Goal: Task Accomplishment & Management: Use online tool/utility

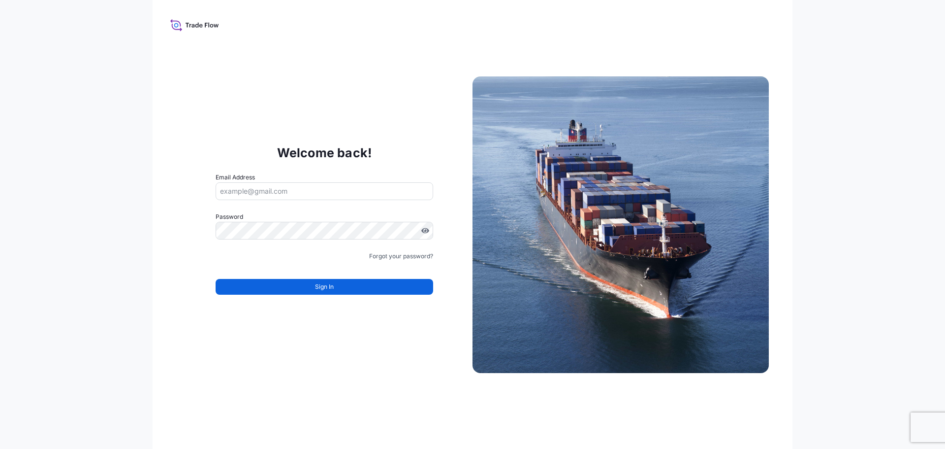
click at [312, 186] on input "Email Address" at bounding box center [325, 191] width 218 height 18
type input "I"
drag, startPoint x: 919, startPoint y: 4, endPoint x: 416, endPoint y: 25, distance: 503.1
click at [418, 48] on div "Welcome back! Email Address Password Must include: Upper & lower case letters S…" at bounding box center [473, 224] width 640 height 449
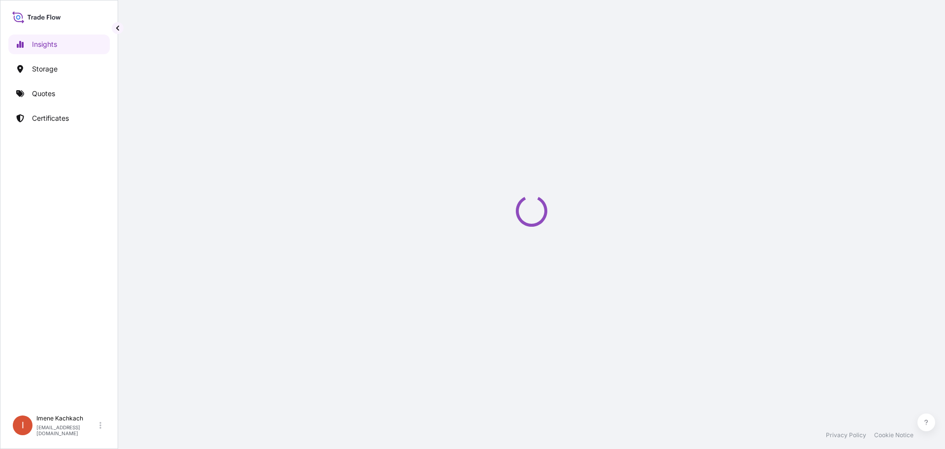
select select "2025"
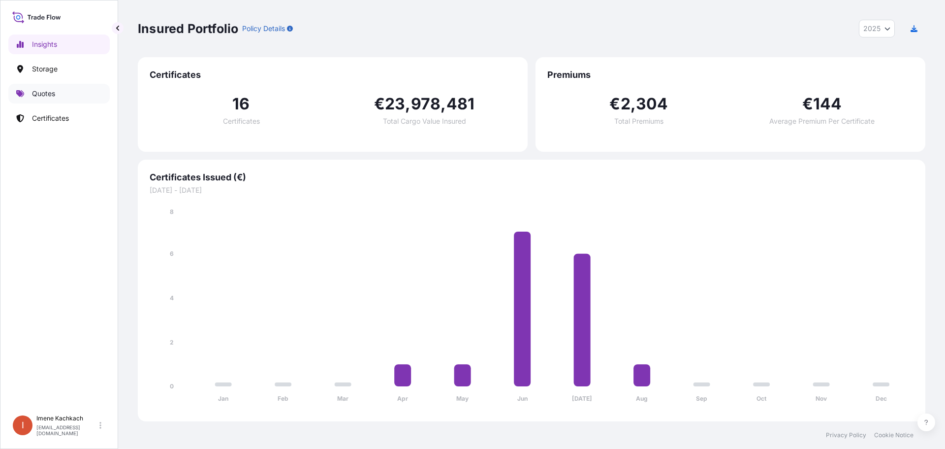
click at [35, 90] on p "Quotes" at bounding box center [43, 94] width 23 height 10
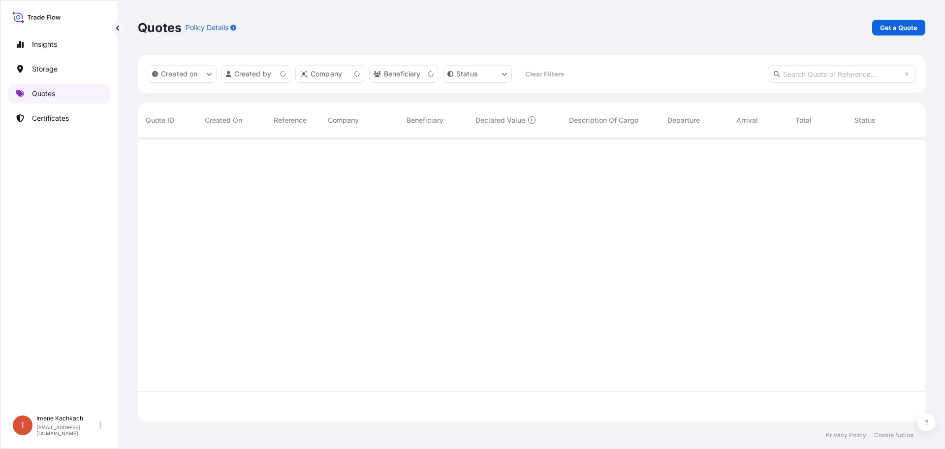
scroll to position [281, 780]
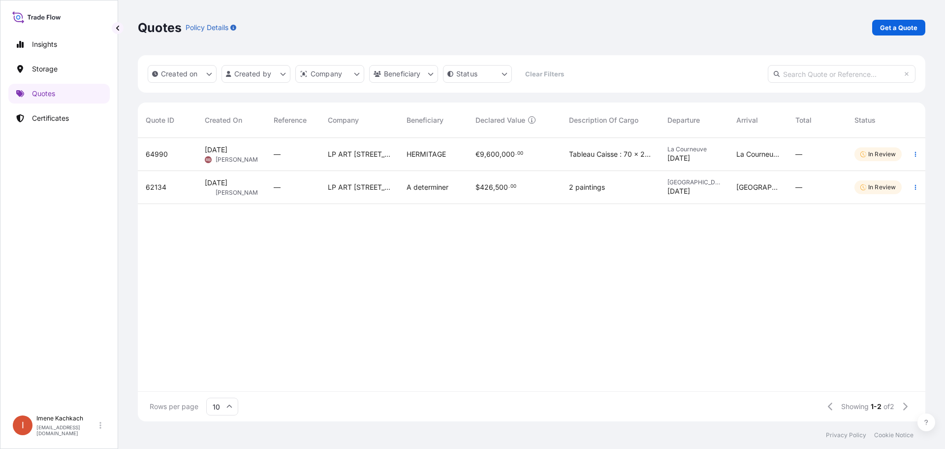
click at [814, 76] on input "text" at bounding box center [842, 74] width 148 height 18
click at [260, 81] on html "Insights Storage Quotes Certificates I [PERSON_NAME] [EMAIL_ADDRESS][DOMAIN_NAM…" at bounding box center [472, 224] width 945 height 449
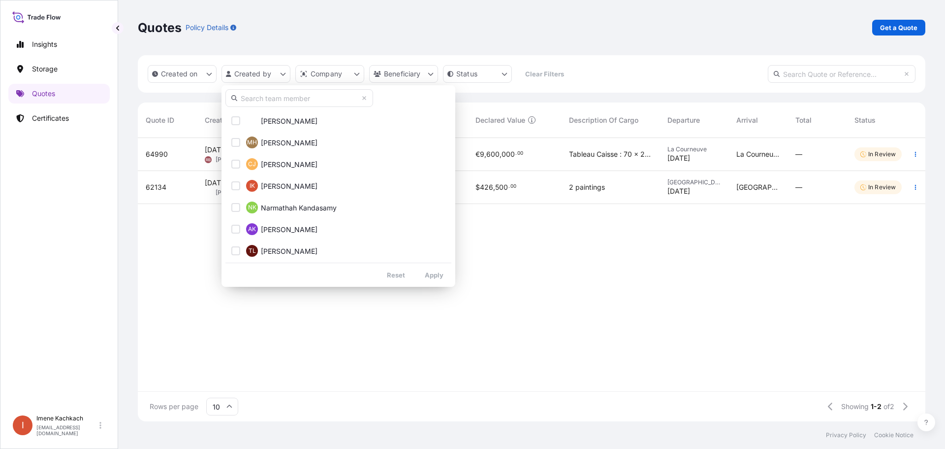
scroll to position [394, 0]
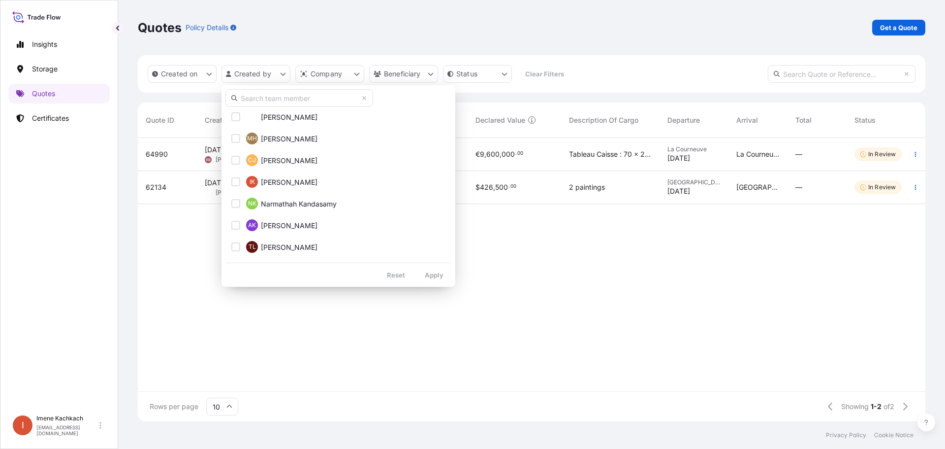
click at [287, 103] on input "text" at bounding box center [299, 98] width 148 height 18
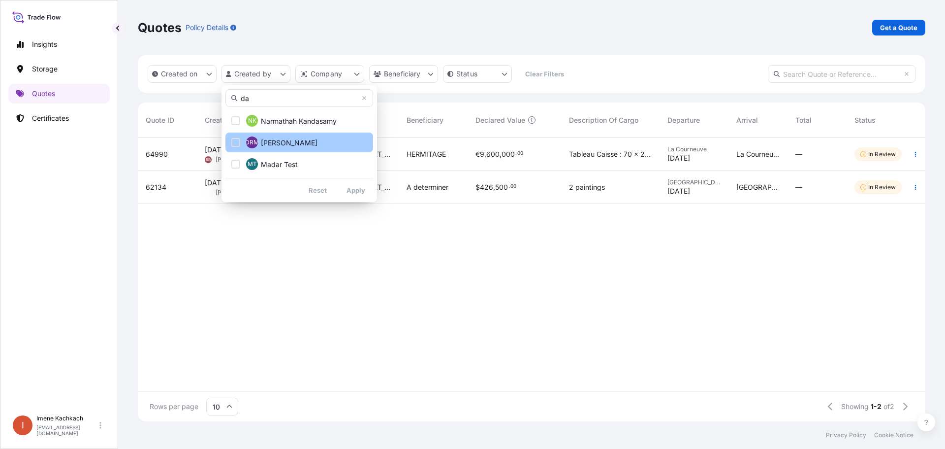
type input "da"
click at [286, 141] on span "[PERSON_NAME]" at bounding box center [289, 143] width 57 height 10
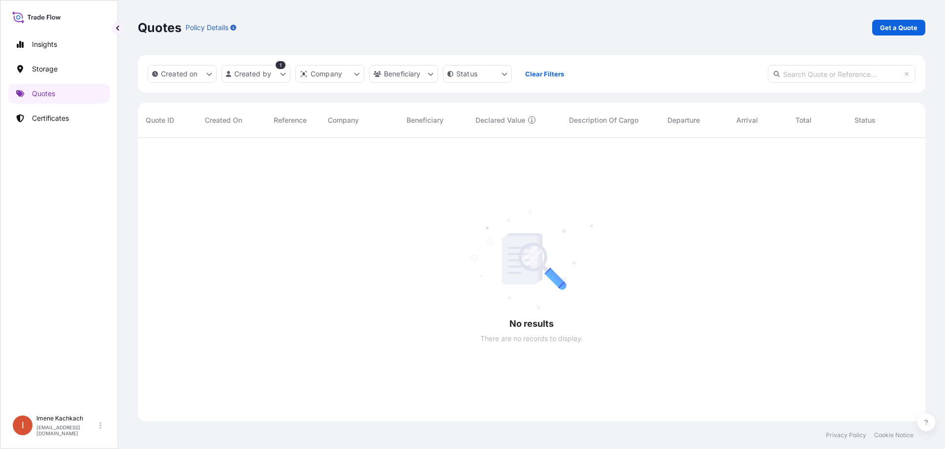
scroll to position [311, 780]
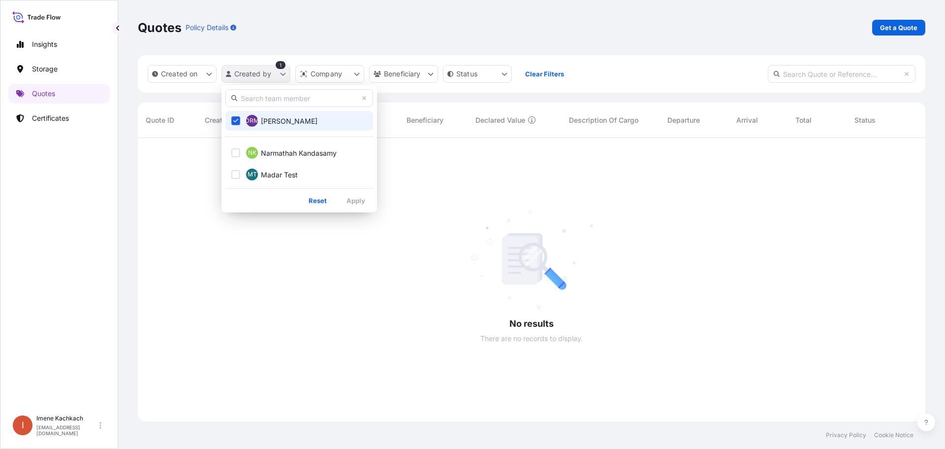
click at [267, 76] on html "Insights Storage Quotes Certificates I [PERSON_NAME] [EMAIL_ADDRESS][DOMAIN_NAM…" at bounding box center [472, 224] width 945 height 449
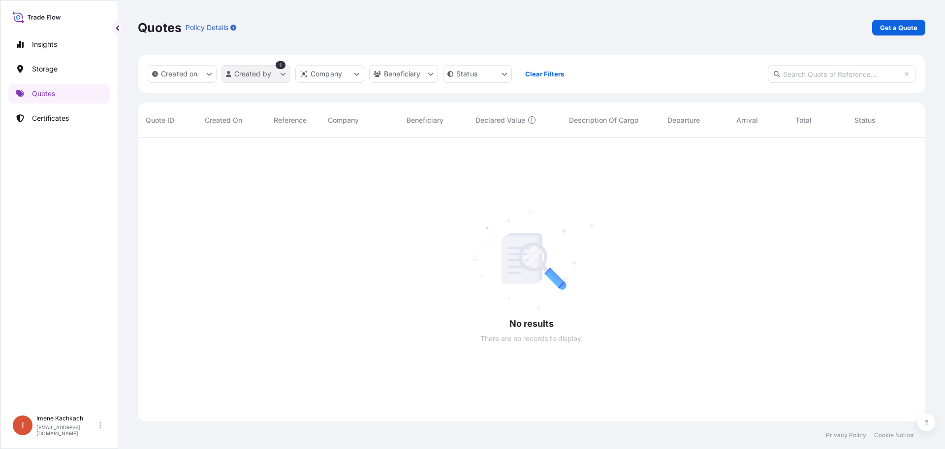
click at [267, 76] on html "Insights Storage Quotes Certificates I [PERSON_NAME] [EMAIL_ADDRESS][DOMAIN_NAM…" at bounding box center [472, 224] width 945 height 449
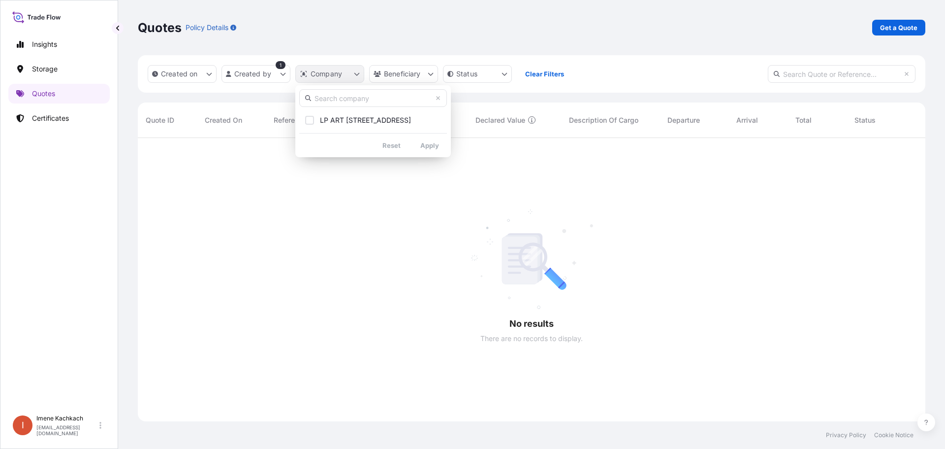
click at [331, 74] on html "Insights Storage Quotes Certificates I [PERSON_NAME] [EMAIL_ADDRESS][DOMAIN_NAM…" at bounding box center [472, 224] width 945 height 449
click at [352, 121] on span "LP ART [STREET_ADDRESS]" at bounding box center [365, 120] width 91 height 10
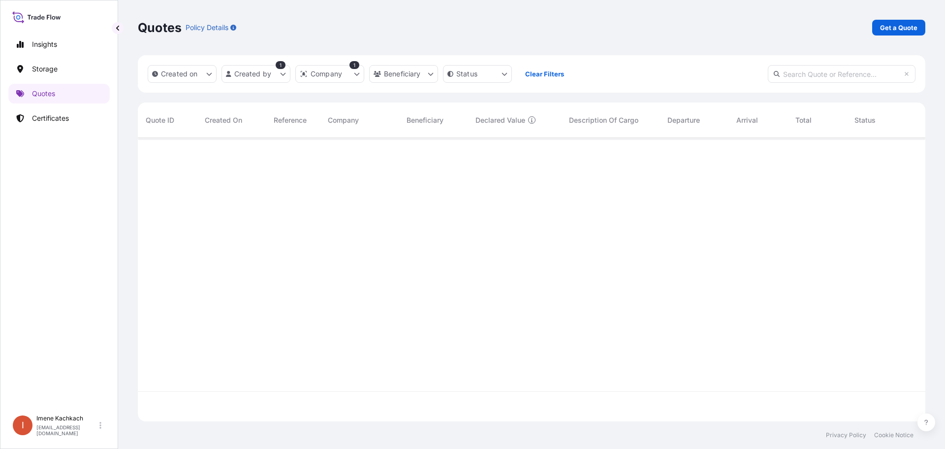
scroll to position [281, 780]
click at [411, 76] on html "Insights Storage Quotes Certificates I [PERSON_NAME] [EMAIL_ADDRESS][DOMAIN_NAM…" at bounding box center [472, 224] width 945 height 449
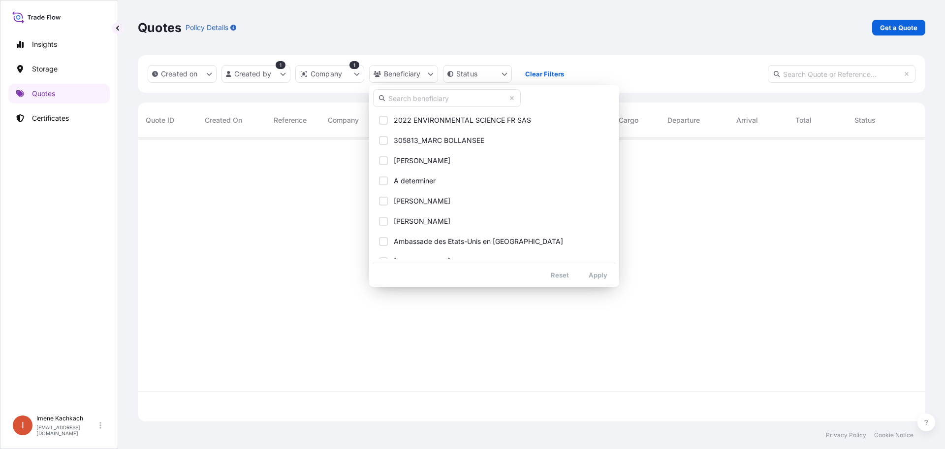
click at [434, 106] on input "text" at bounding box center [447, 98] width 148 height 18
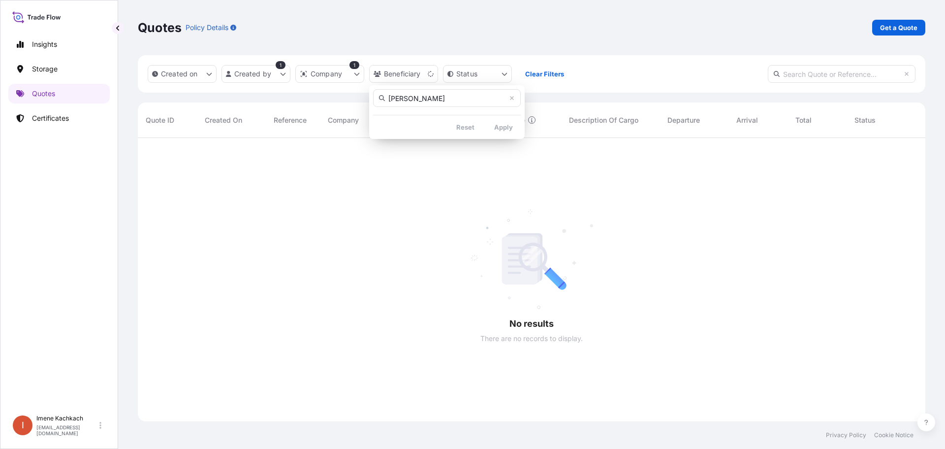
type input "[PERSON_NAME]"
click at [511, 101] on input "[PERSON_NAME]" at bounding box center [447, 98] width 148 height 18
click at [515, 96] on input "[PERSON_NAME]" at bounding box center [447, 98] width 148 height 18
click at [512, 98] on icon at bounding box center [512, 98] width 4 height 4
